Goal: Information Seeking & Learning: Learn about a topic

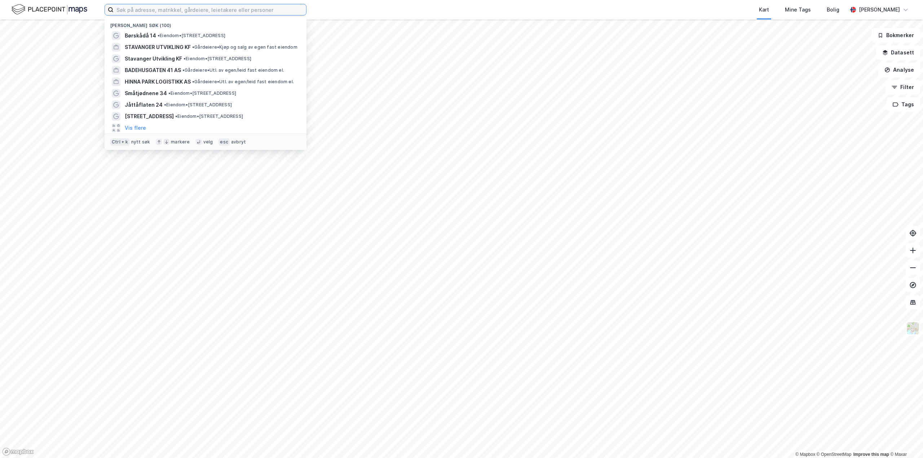
click at [156, 10] on input at bounding box center [210, 9] width 193 height 11
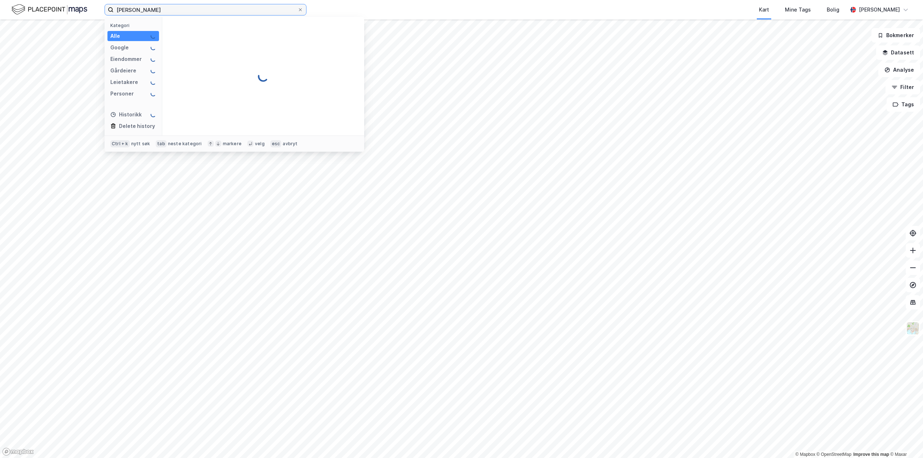
type input "[PERSON_NAME]"
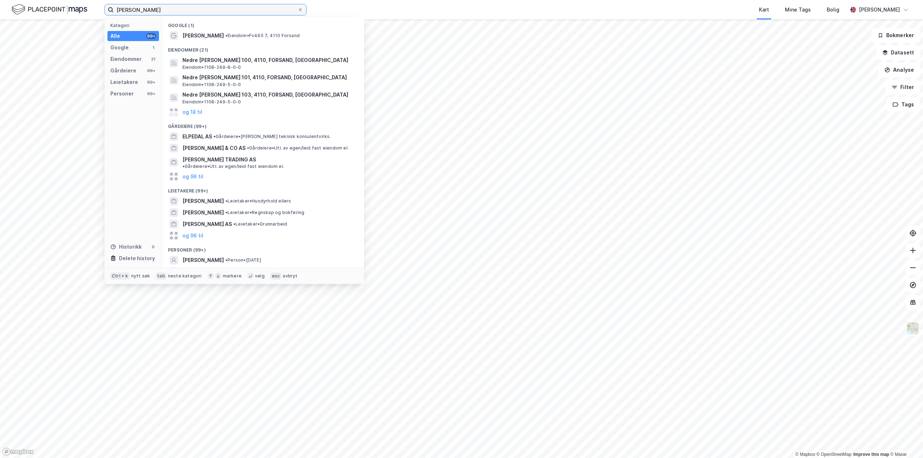
click at [161, 8] on input "[PERSON_NAME]" at bounding box center [206, 9] width 184 height 11
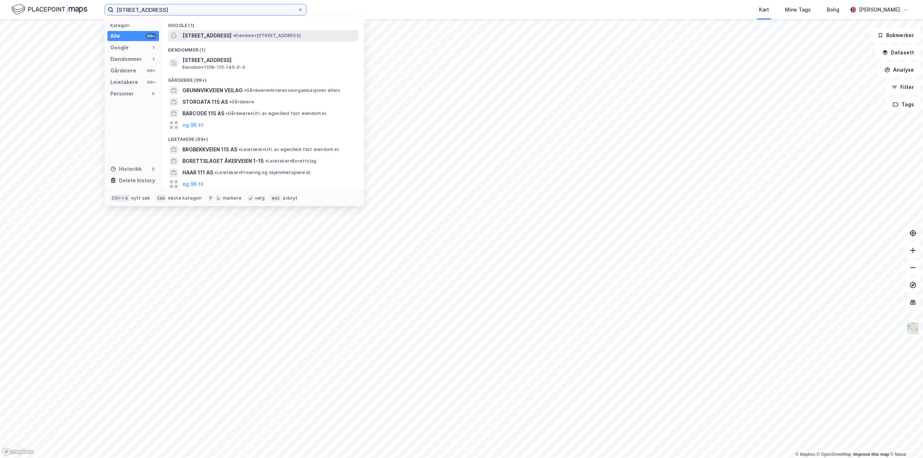
type input "[STREET_ADDRESS]"
click at [217, 34] on span "[STREET_ADDRESS]" at bounding box center [206, 35] width 49 height 9
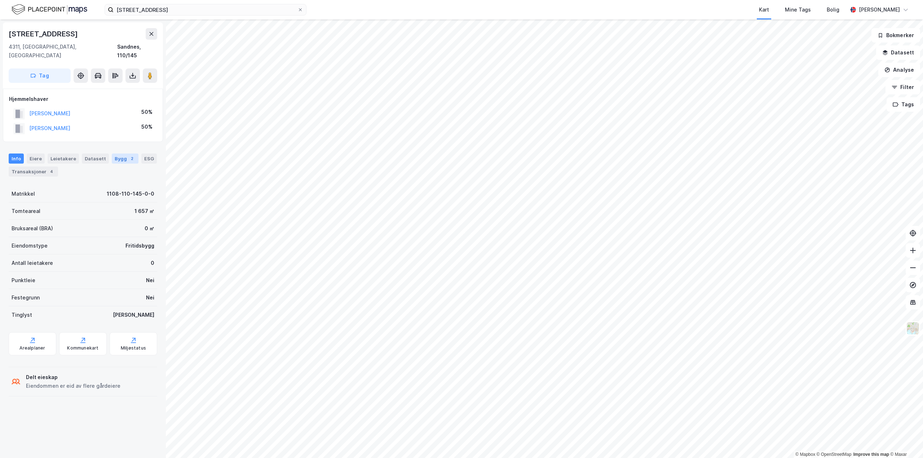
click at [117, 154] on div "Bygg 2" at bounding box center [125, 159] width 27 height 10
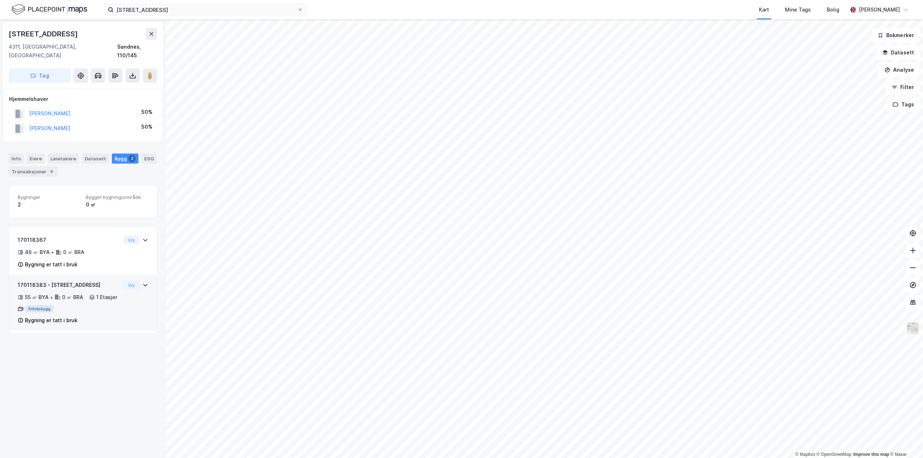
click at [142, 282] on icon at bounding box center [145, 285] width 6 height 6
click at [138, 236] on div "Vis" at bounding box center [135, 240] width 25 height 9
click at [23, 167] on div "Transaksjoner 4" at bounding box center [33, 172] width 49 height 10
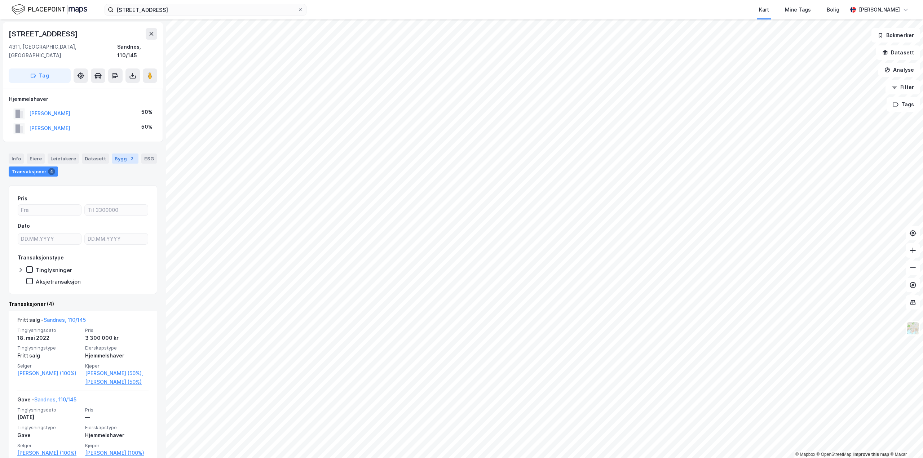
click at [128, 155] on div "2" at bounding box center [131, 158] width 7 height 7
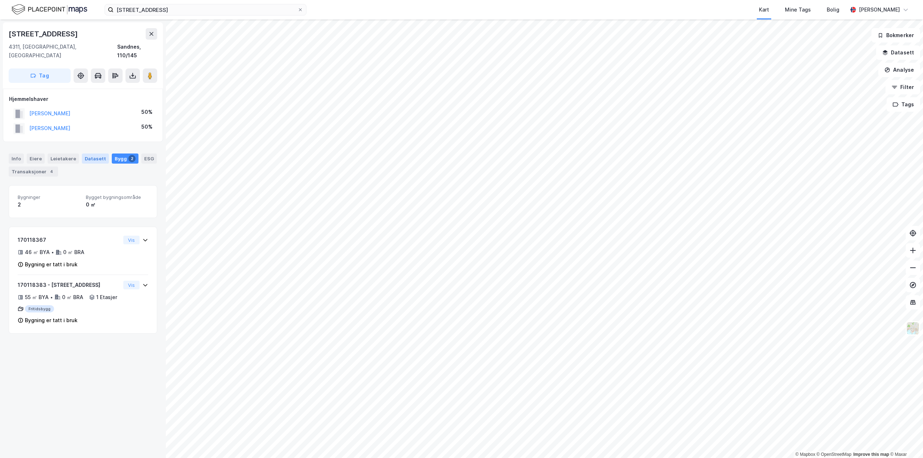
click at [93, 154] on div "Datasett" at bounding box center [95, 159] width 27 height 10
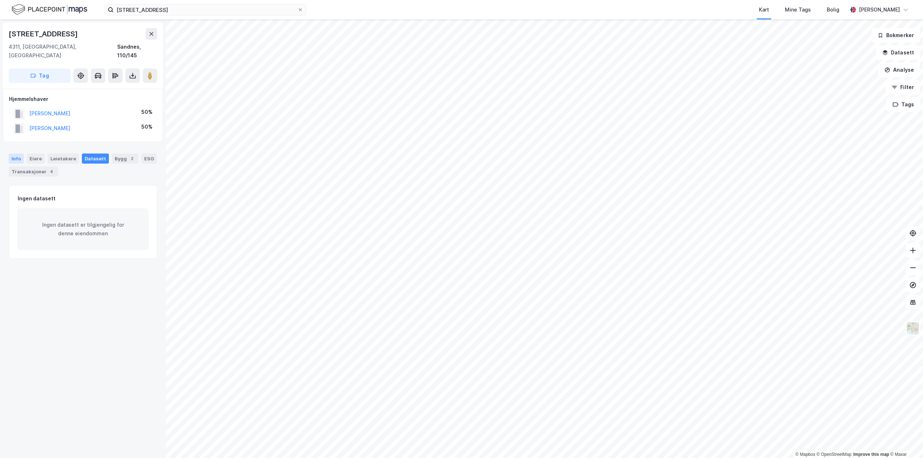
click at [13, 154] on div "Info" at bounding box center [16, 159] width 15 height 10
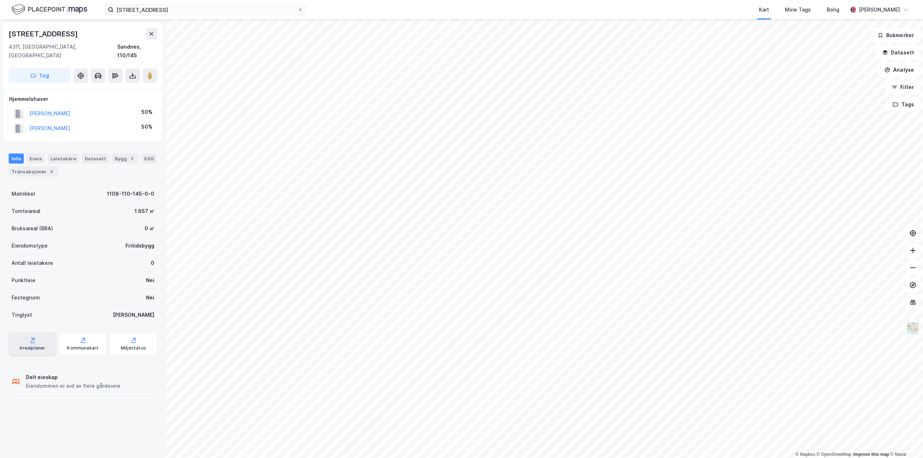
click at [26, 333] on div "Arealplaner" at bounding box center [33, 343] width 48 height 23
click at [113, 154] on div "Bygg 2" at bounding box center [125, 159] width 27 height 10
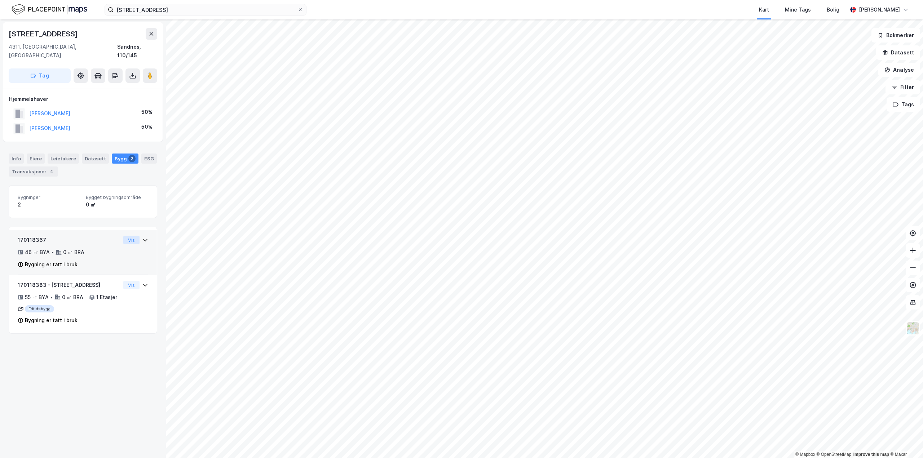
click at [130, 236] on button "Vis" at bounding box center [131, 240] width 16 height 9
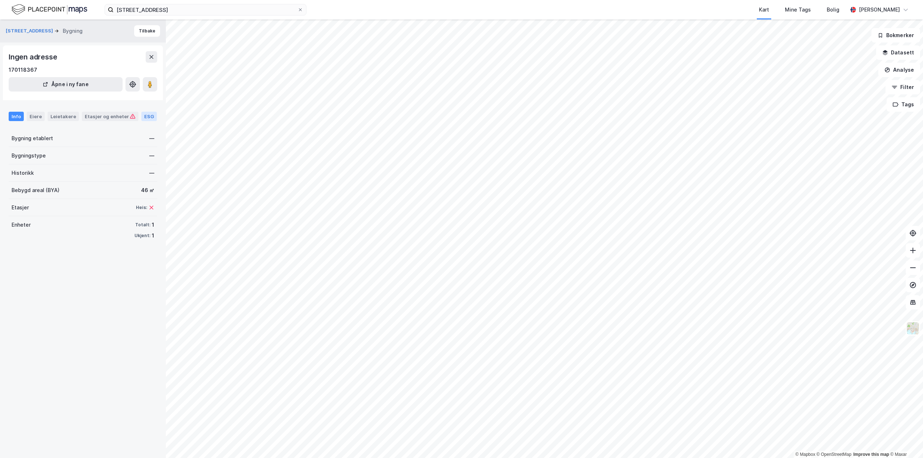
click at [144, 117] on div "ESG" at bounding box center [149, 116] width 16 height 9
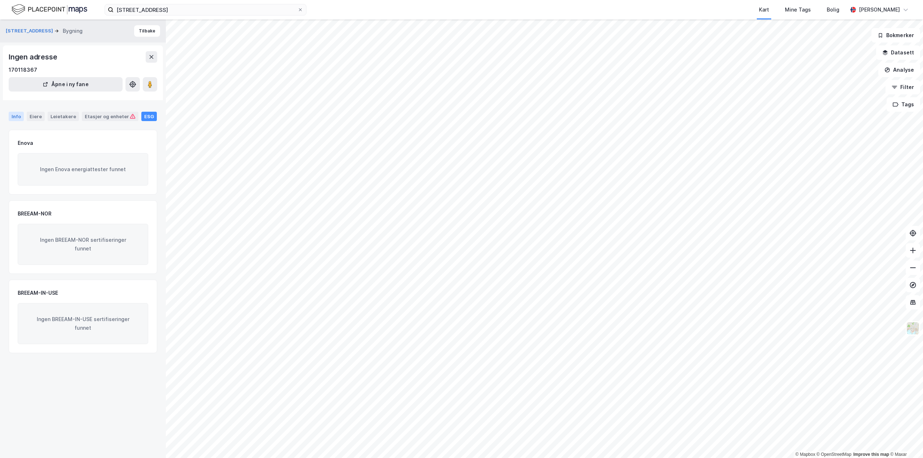
click at [17, 113] on div "Info" at bounding box center [16, 116] width 15 height 9
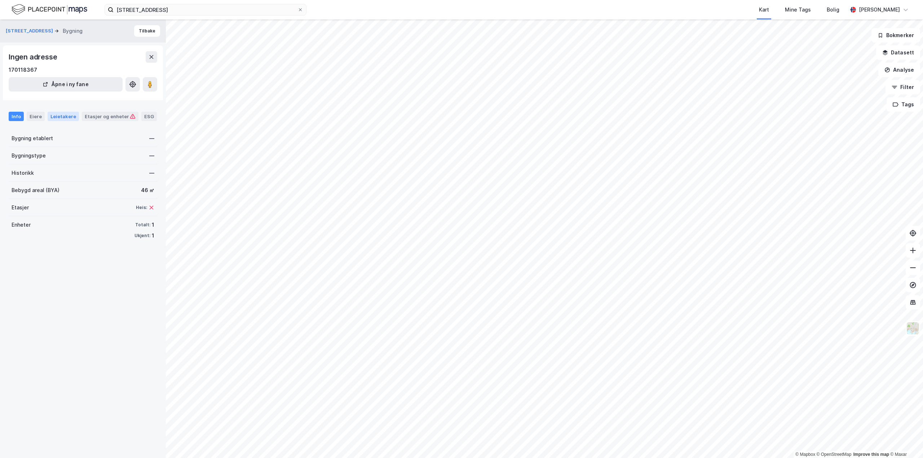
click at [65, 116] on div "Leietakere" at bounding box center [63, 116] width 31 height 9
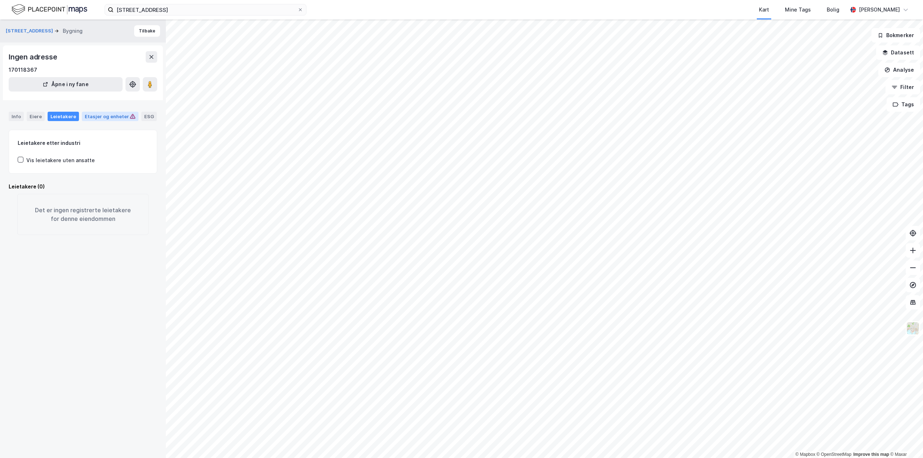
click at [107, 115] on div "Etasjer og enheter" at bounding box center [110, 116] width 51 height 6
click at [37, 117] on div "Eiere" at bounding box center [36, 116] width 18 height 9
click at [16, 117] on div "Info" at bounding box center [16, 116] width 15 height 9
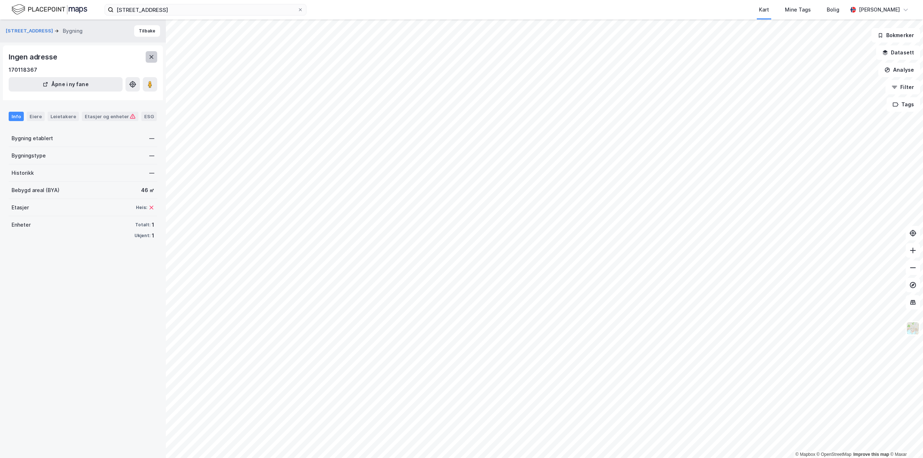
click at [151, 57] on icon at bounding box center [152, 57] width 4 height 4
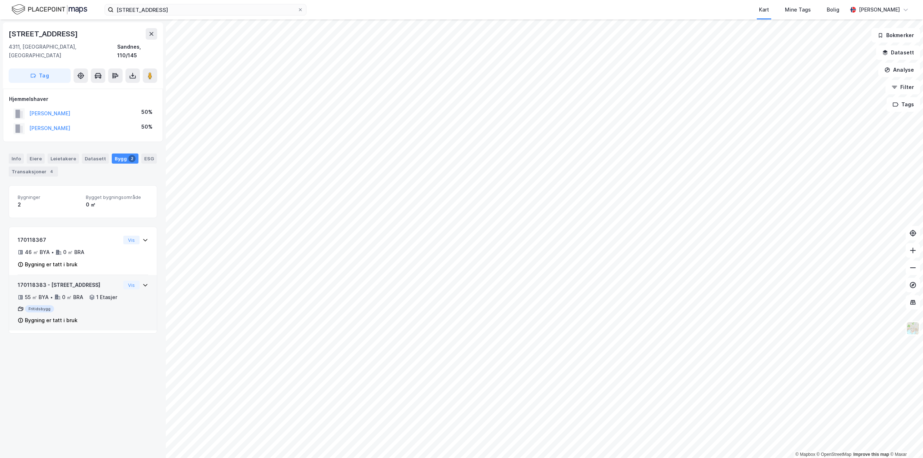
click at [143, 284] on icon at bounding box center [145, 285] width 4 height 3
click at [54, 260] on div "Bygning er tatt i bruk" at bounding box center [51, 264] width 53 height 9
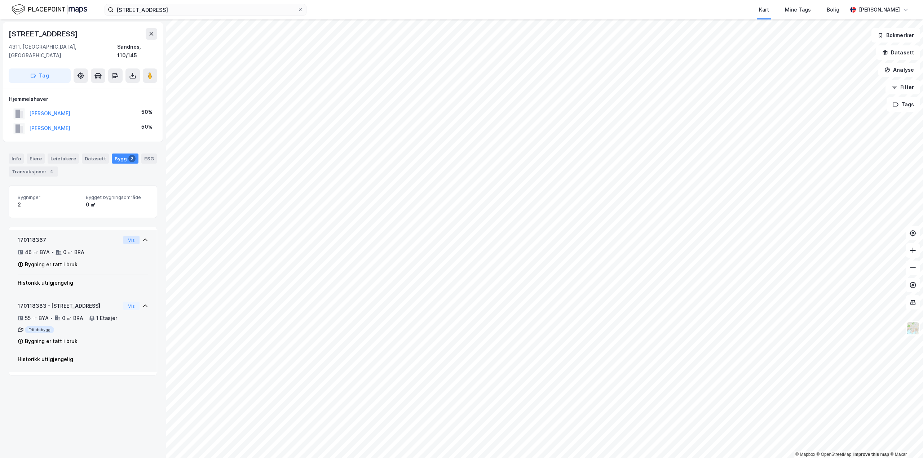
click at [127, 236] on button "Vis" at bounding box center [131, 240] width 16 height 9
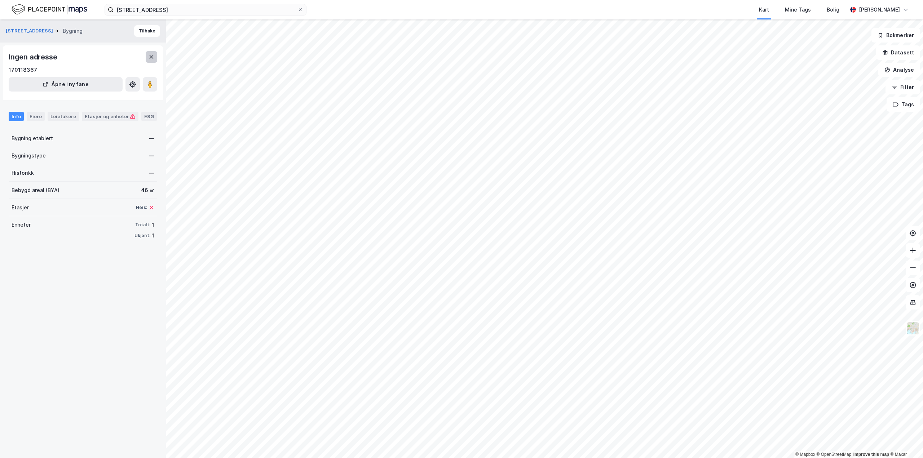
click at [150, 58] on icon at bounding box center [152, 57] width 4 height 4
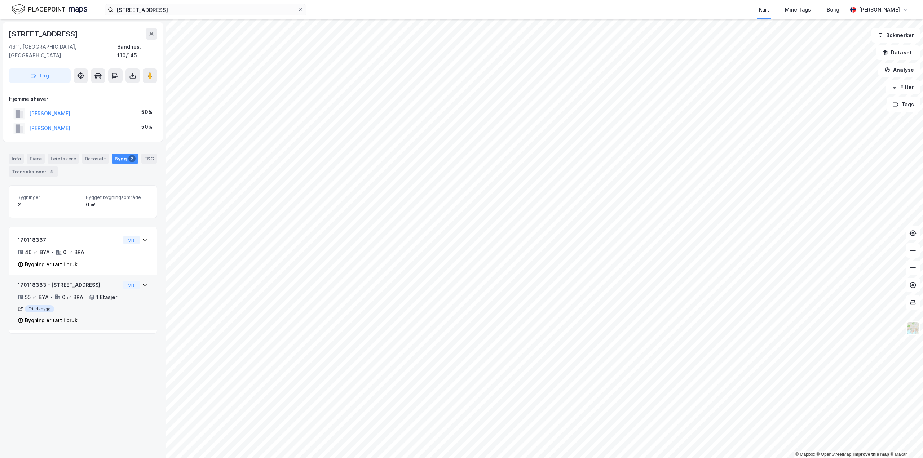
click at [142, 282] on icon at bounding box center [145, 285] width 6 height 6
click at [62, 301] on div "55 ㎡ BYA • 0 ㎡ BRA • 1 Etasjer" at bounding box center [69, 297] width 103 height 9
